Goal: Communication & Community: Answer question/provide support

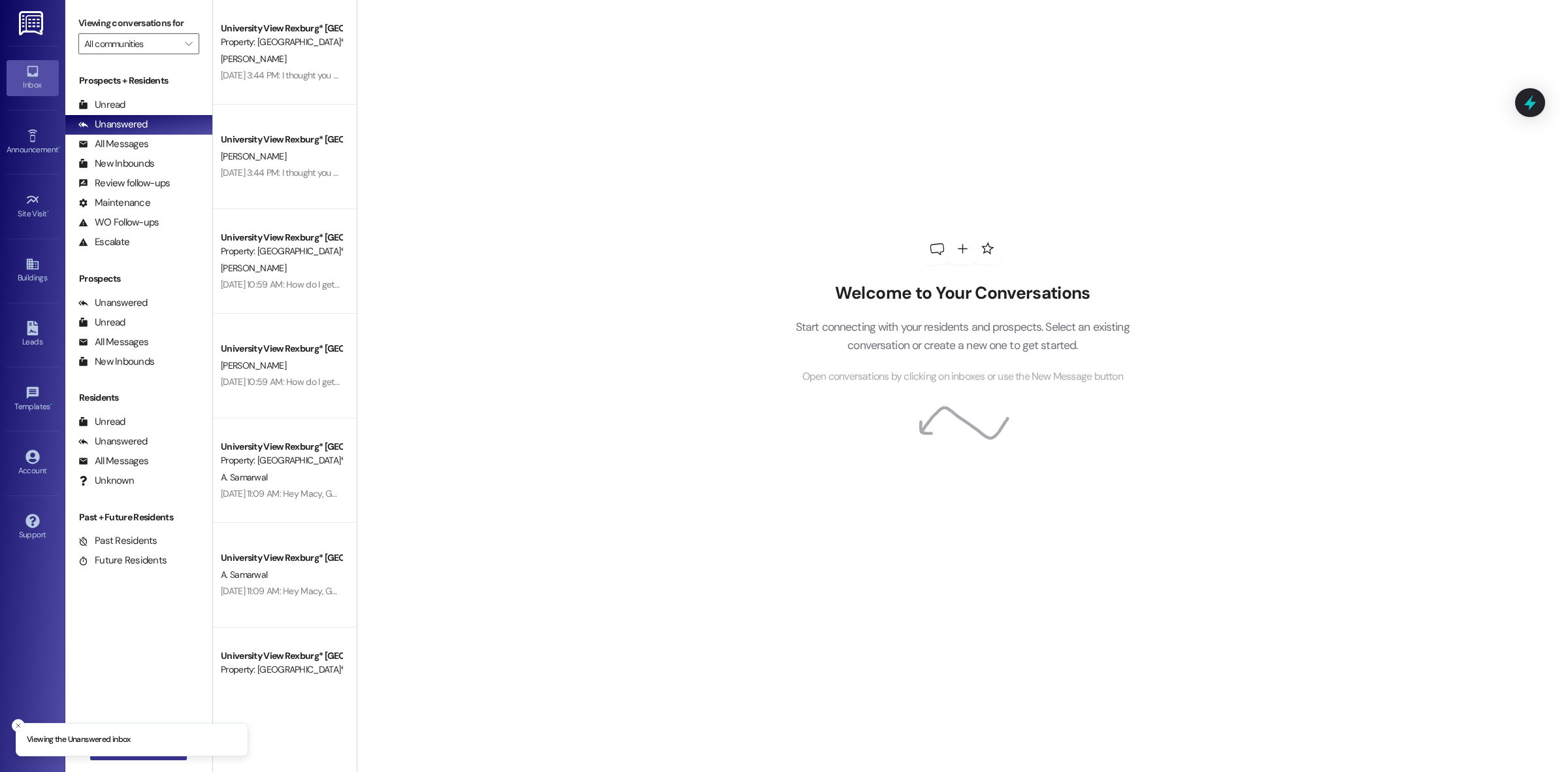
click at [123, 757] on button " New Message" at bounding box center [138, 749] width 96 height 21
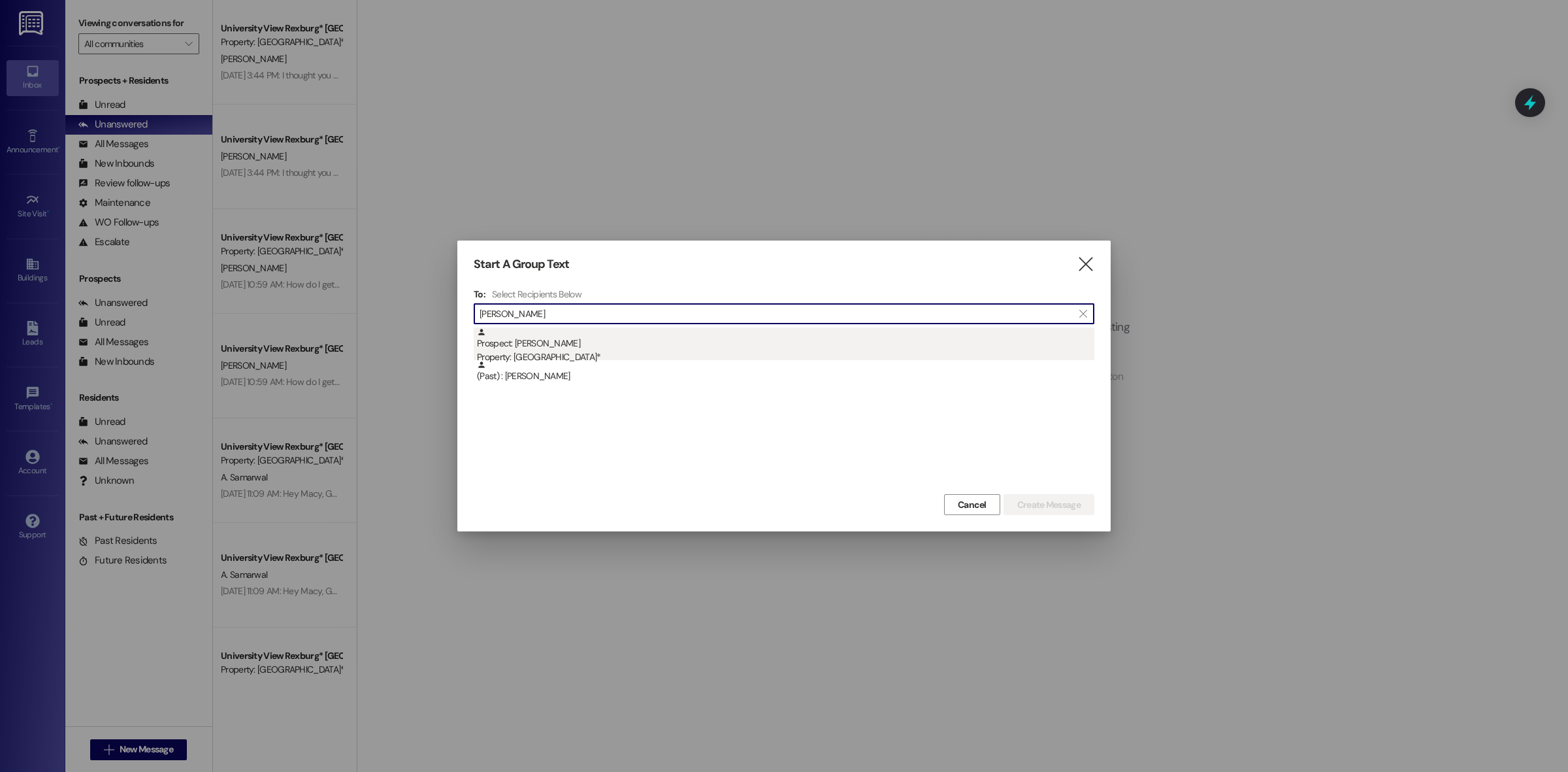
type input "[PERSON_NAME]"
click at [543, 339] on div "Prospect: [PERSON_NAME] Property: University View Rexburg*" at bounding box center [785, 346] width 617 height 38
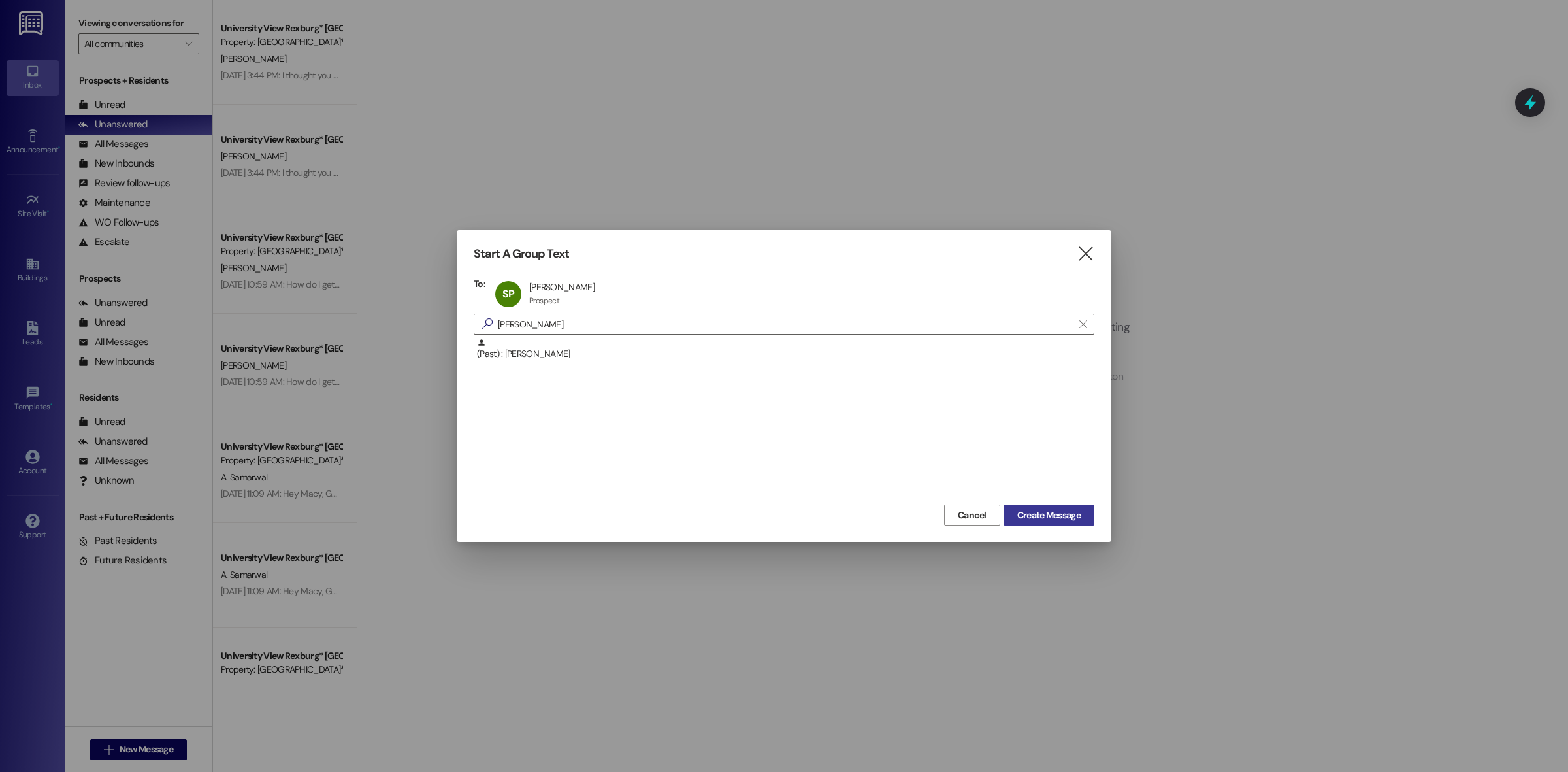
click at [1049, 511] on span "Create Message" at bounding box center [1049, 515] width 63 height 14
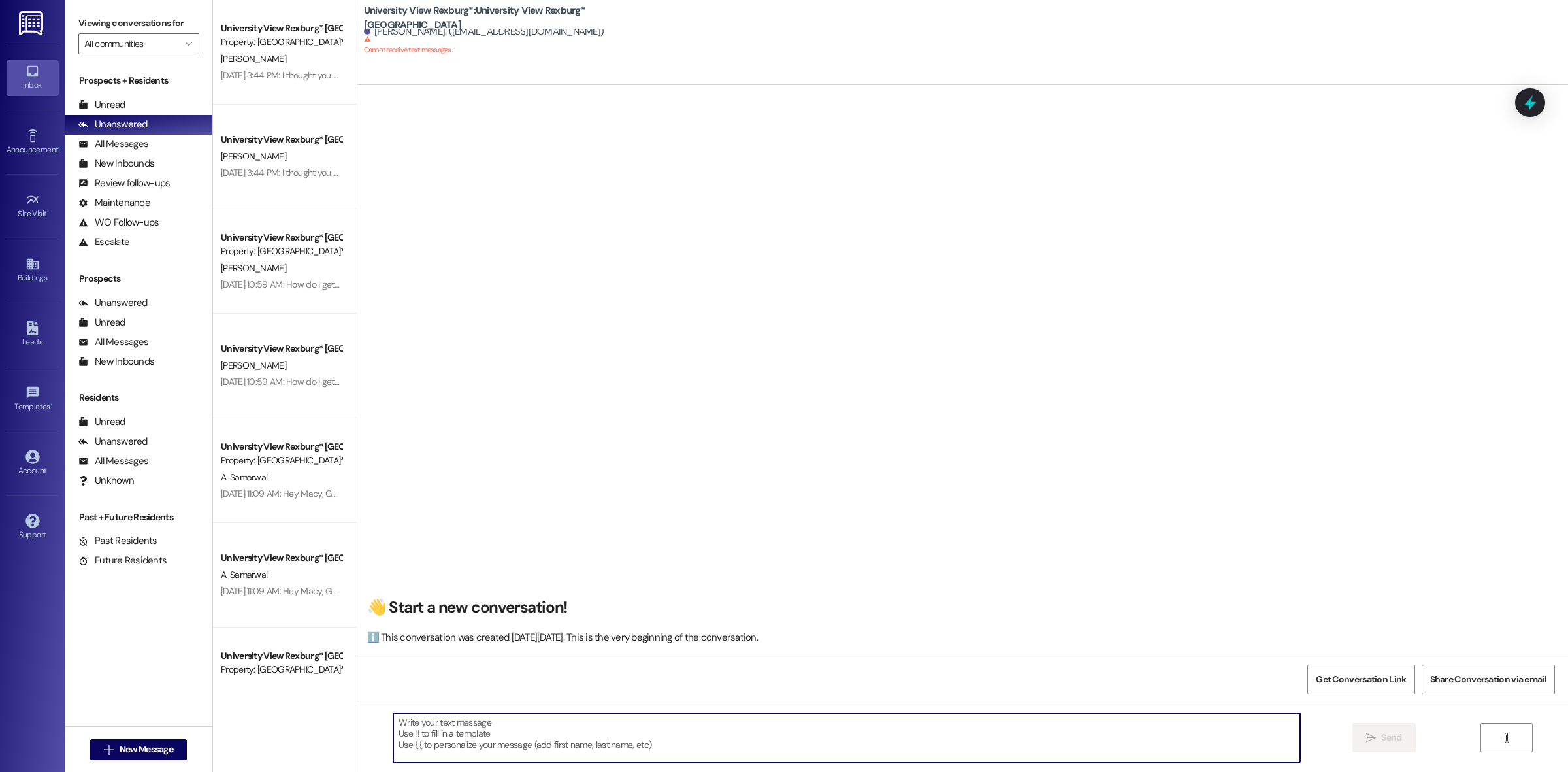
click at [707, 749] on textarea at bounding box center [847, 737] width 907 height 49
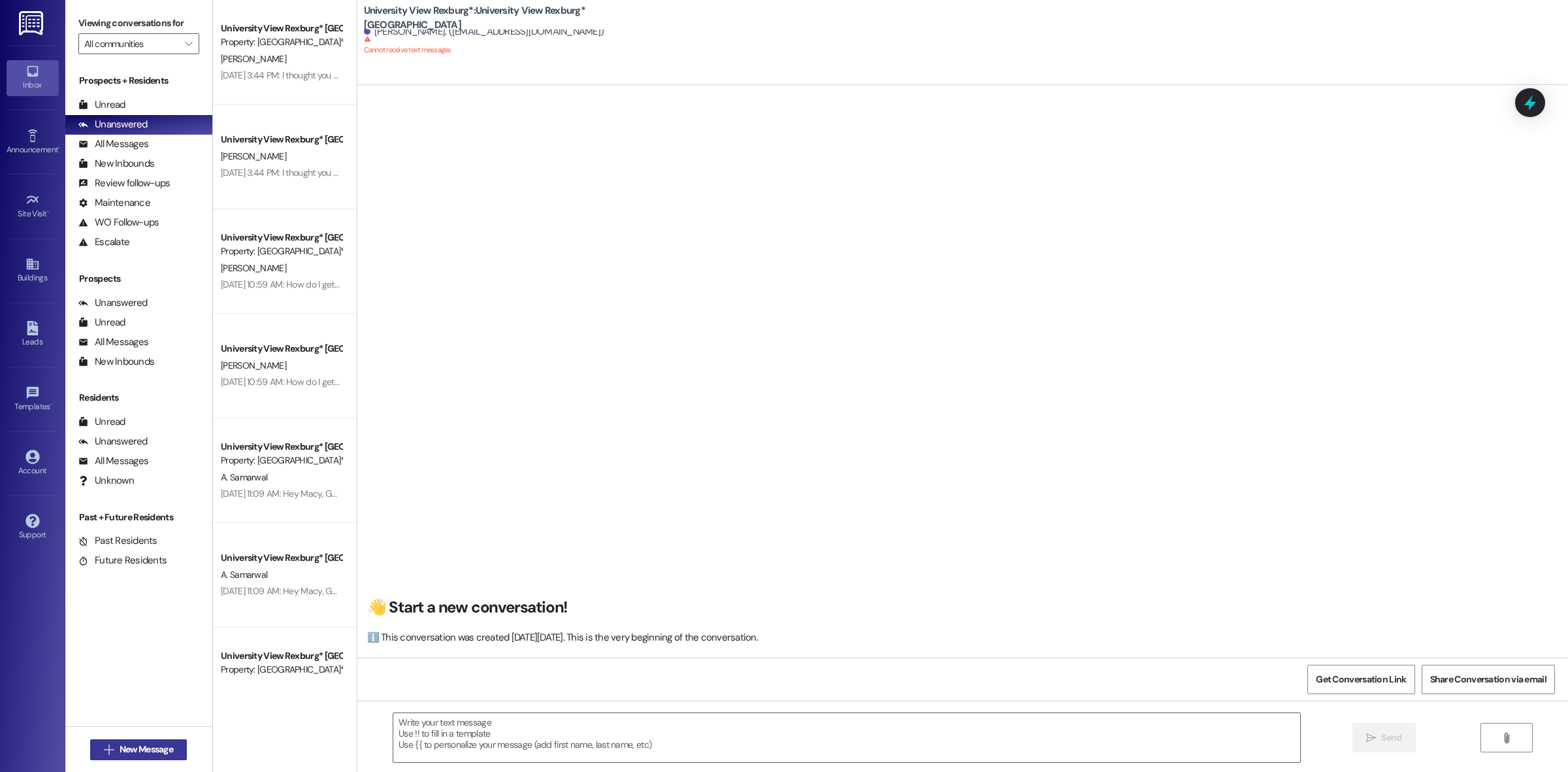
click at [126, 746] on span "New Message" at bounding box center [146, 749] width 54 height 14
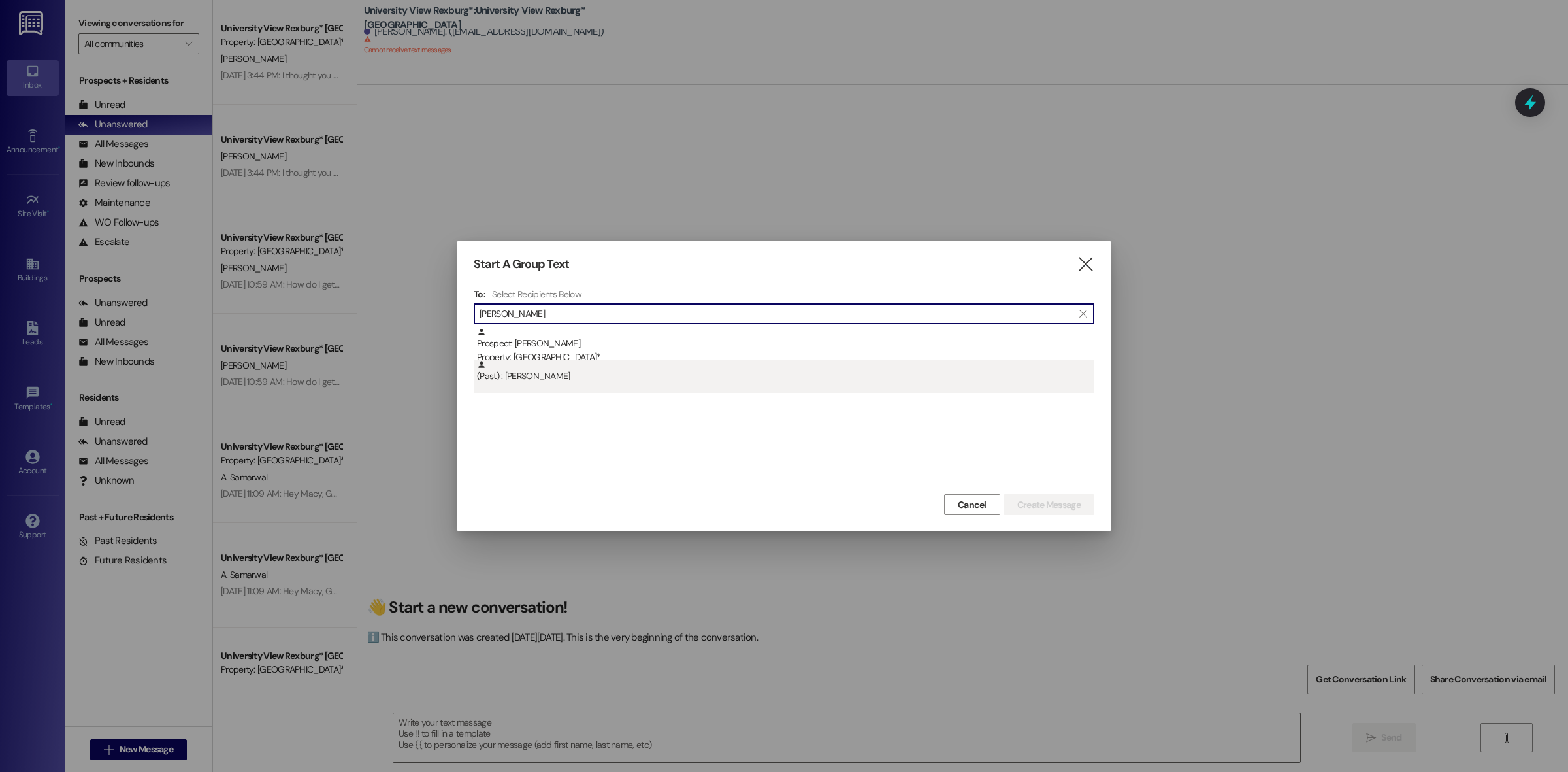
type input "[PERSON_NAME]"
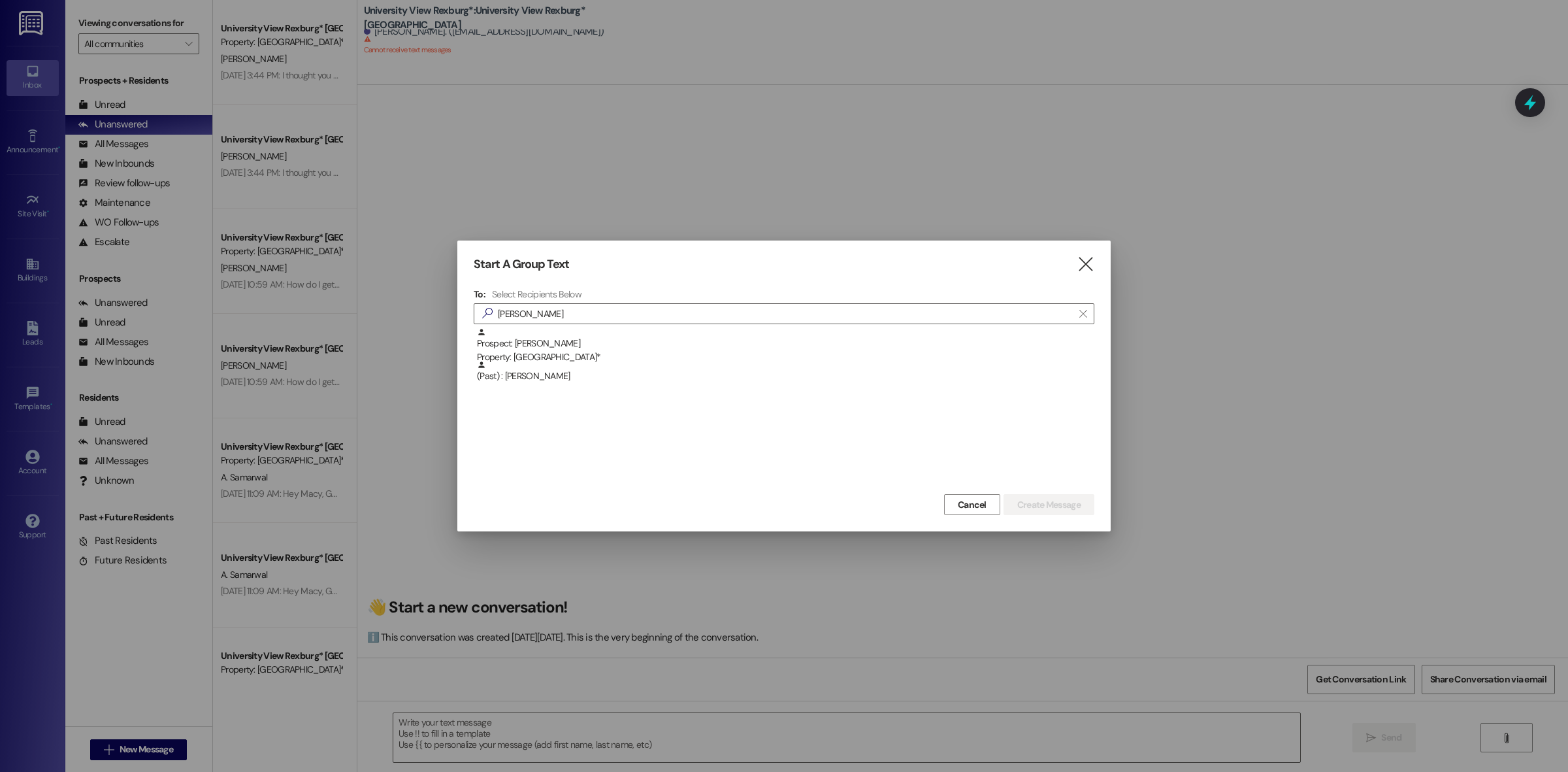
click at [562, 376] on div "(Past) : [PERSON_NAME]" at bounding box center [785, 371] width 617 height 23
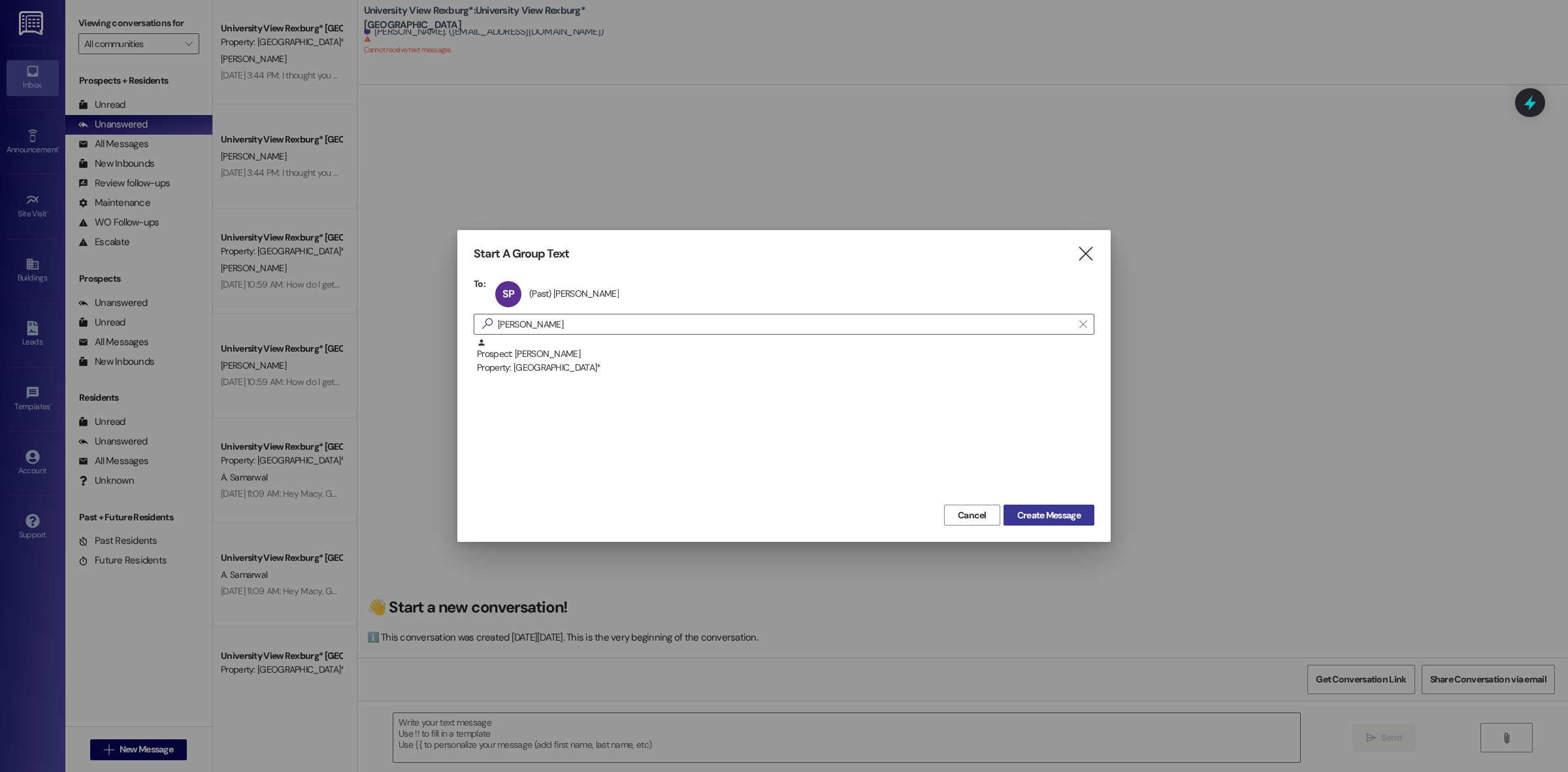
click at [1049, 511] on span "Create Message" at bounding box center [1049, 515] width 63 height 14
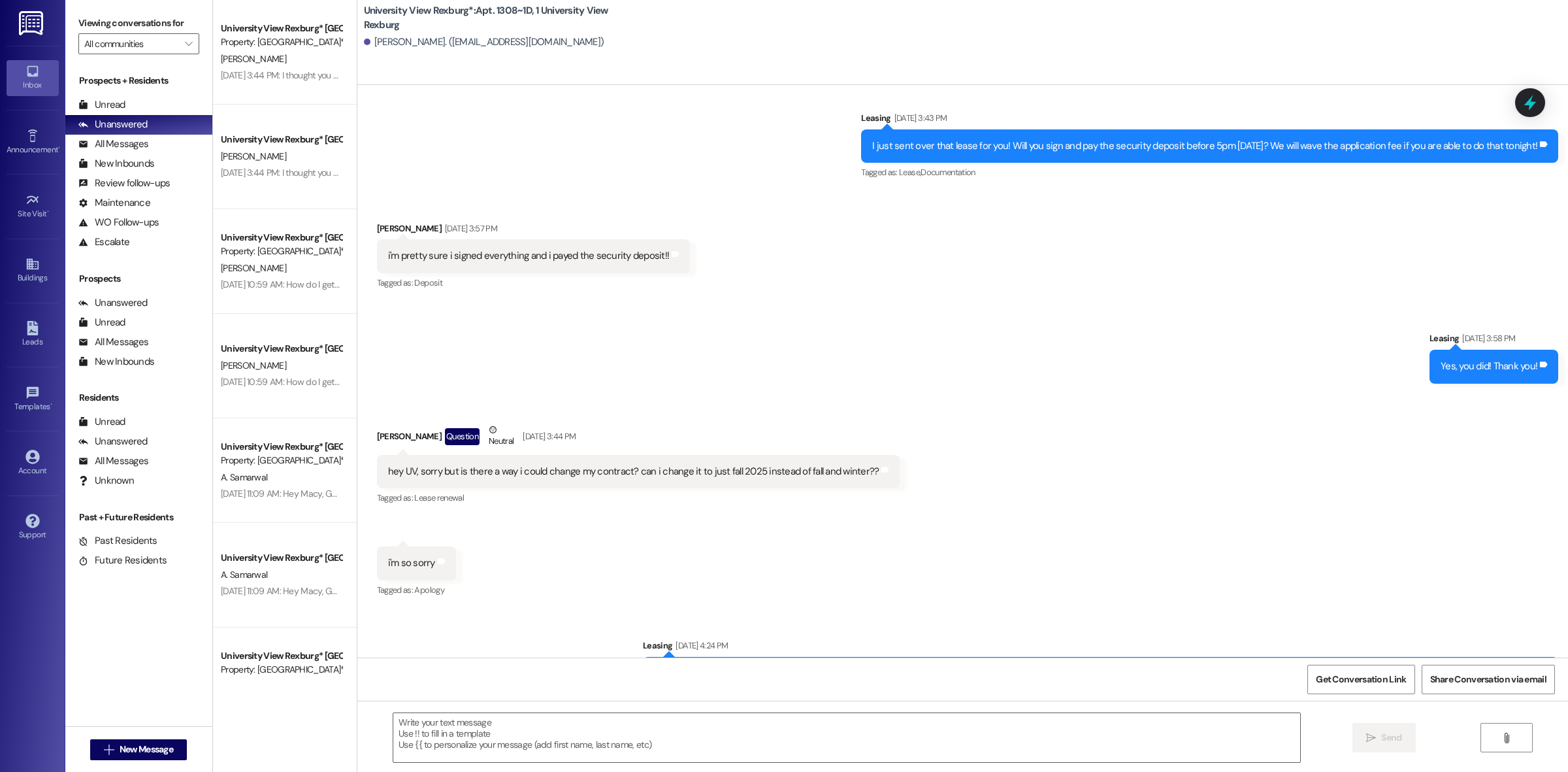
scroll to position [15012, 0]
